Goal: Find specific page/section: Find specific page/section

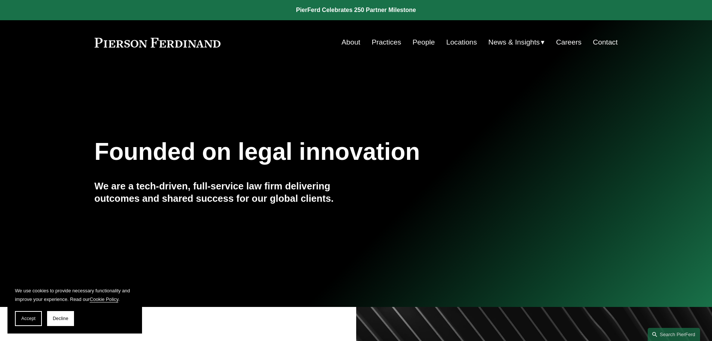
click at [421, 43] on link "People" at bounding box center [424, 42] width 22 height 14
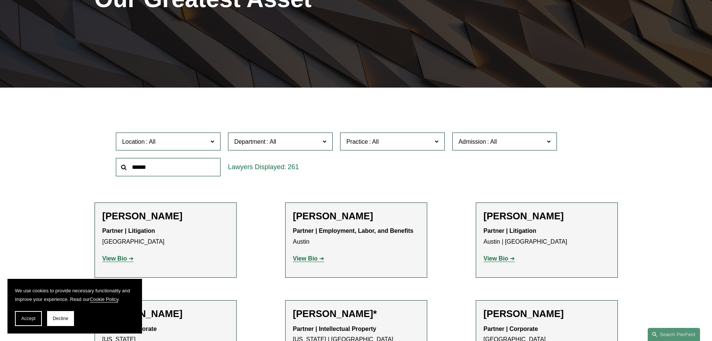
scroll to position [150, 0]
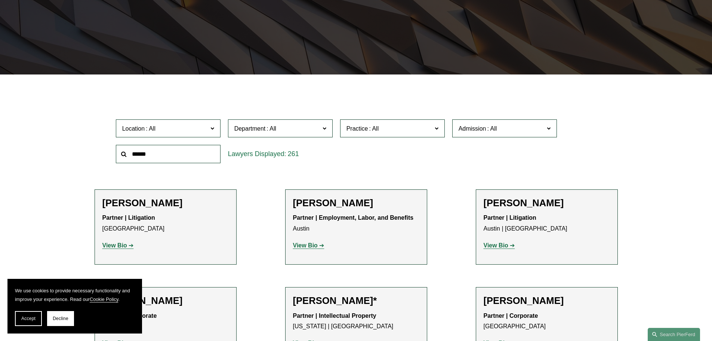
click at [283, 128] on span "Department" at bounding box center [277, 128] width 86 height 10
click at [184, 132] on span "Location" at bounding box center [165, 128] width 86 height 10
click at [0, 0] on link "[GEOGRAPHIC_DATA]" at bounding box center [0, 0] width 0 height 0
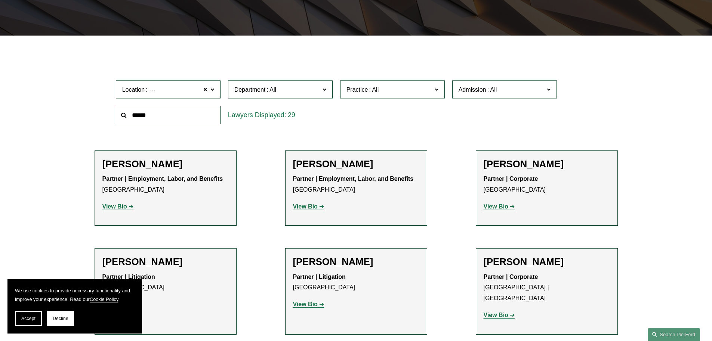
scroll to position [187, 0]
